Goal: Task Accomplishment & Management: Manage account settings

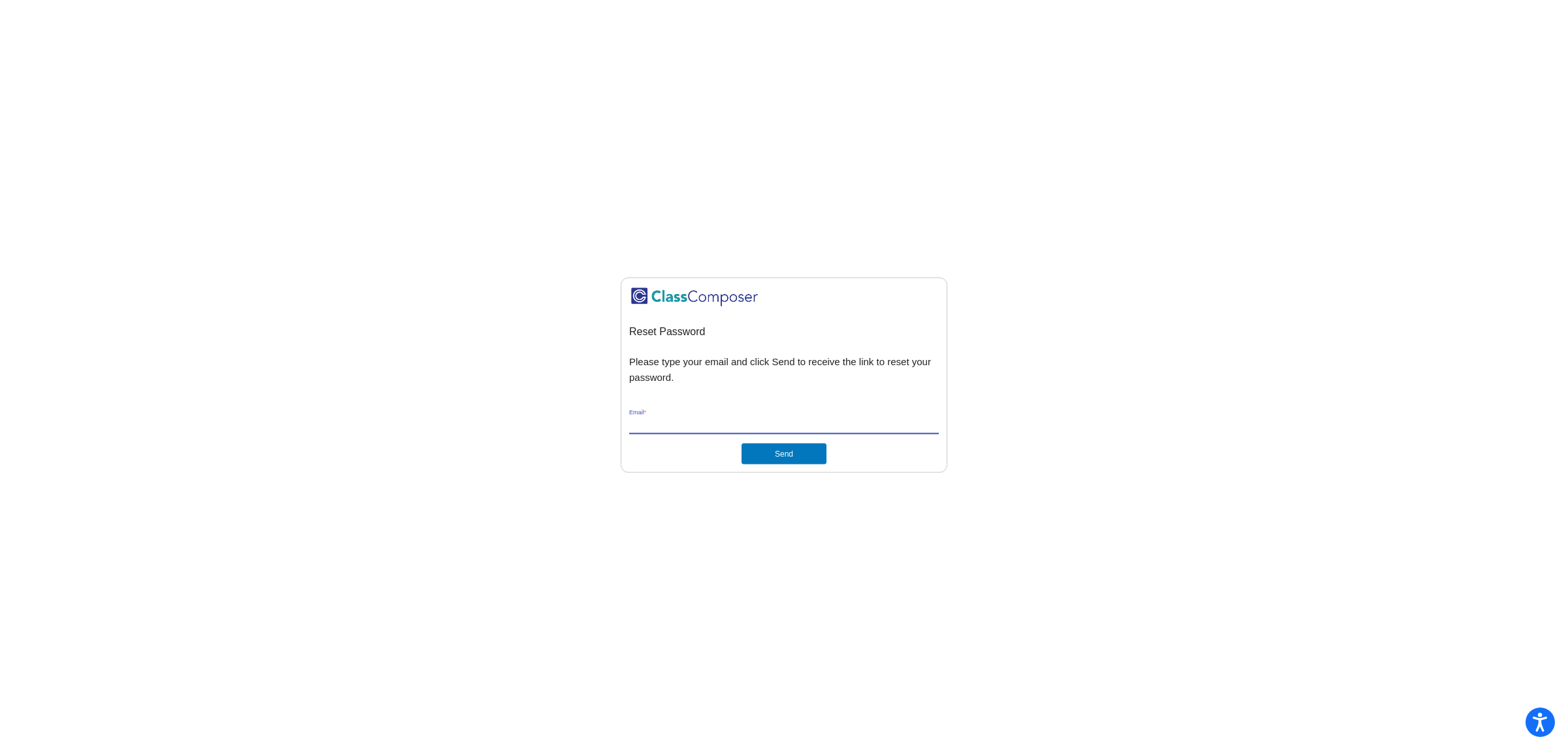
type input "[EMAIL_ADDRESS][DOMAIN_NAME]"
click at [787, 456] on button "Send" at bounding box center [784, 453] width 85 height 21
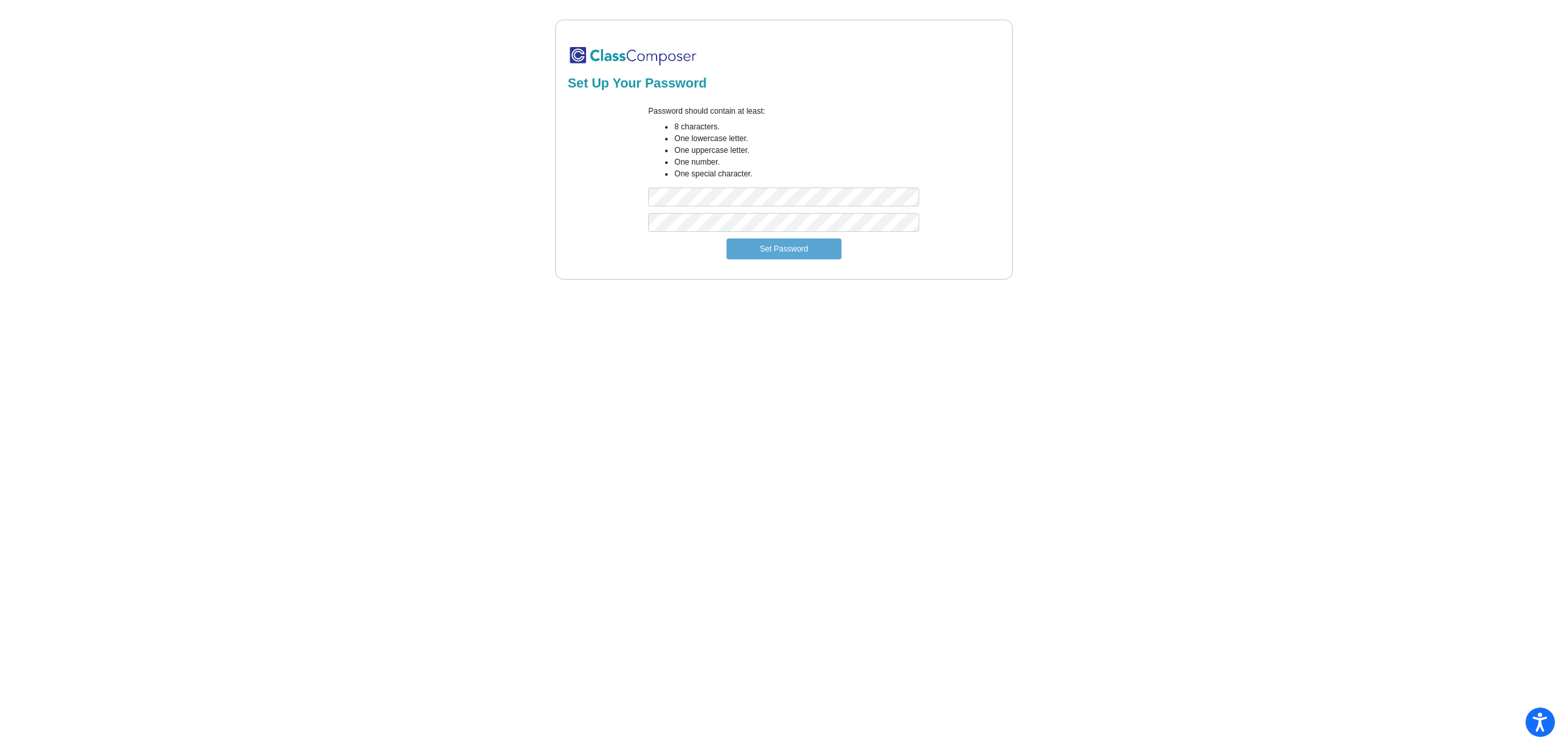
click at [674, 232] on div at bounding box center [784, 226] width 290 height 25
click at [608, 196] on div "Password should contain at least: 8 characters. One lowercase letter. One upper…" at bounding box center [784, 159] width 436 height 107
click at [802, 246] on button "Set Password" at bounding box center [784, 248] width 115 height 21
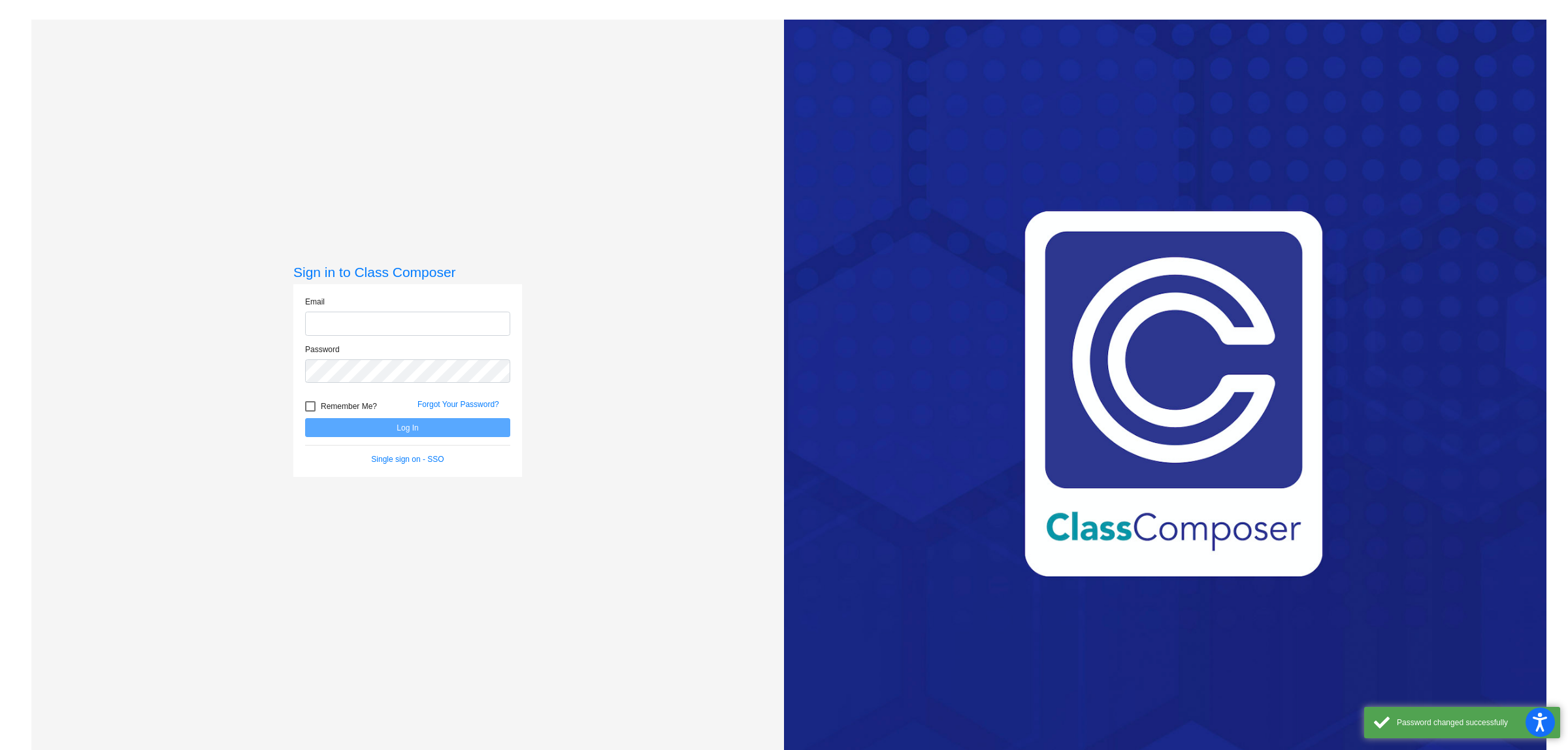
type input "[EMAIL_ADDRESS][DOMAIN_NAME]"
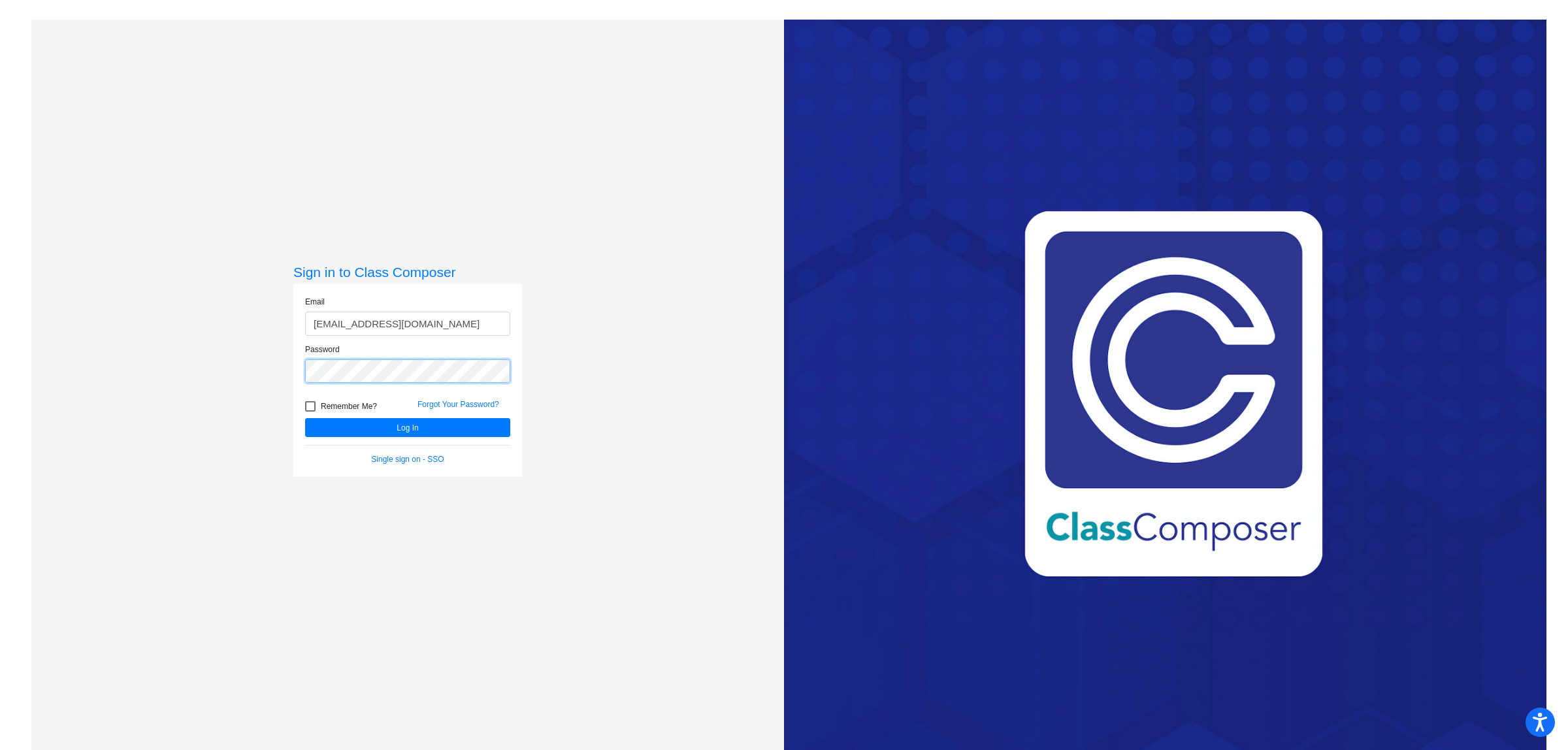
click at [172, 350] on div "Sign in to Class Composer Email [EMAIL_ADDRESS][DOMAIN_NAME] Password Remember …" at bounding box center [407, 394] width 753 height 750
click at [393, 419] on button "Log In" at bounding box center [408, 427] width 205 height 19
